Goal: Register for event/course

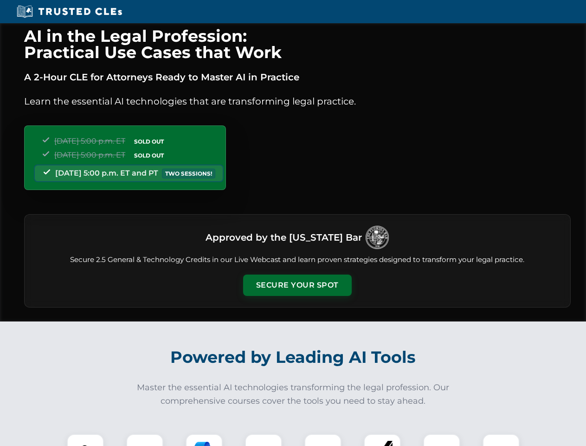
click at [297, 285] on button "Secure Your Spot" at bounding box center [297, 284] width 109 height 21
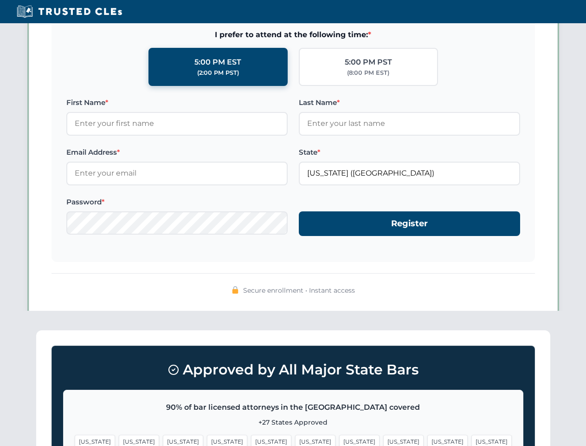
click at [339, 440] on span "[US_STATE]" at bounding box center [359, 441] width 40 height 13
click at [428, 440] on span "[US_STATE]" at bounding box center [448, 441] width 40 height 13
